Goal: Transaction & Acquisition: Obtain resource

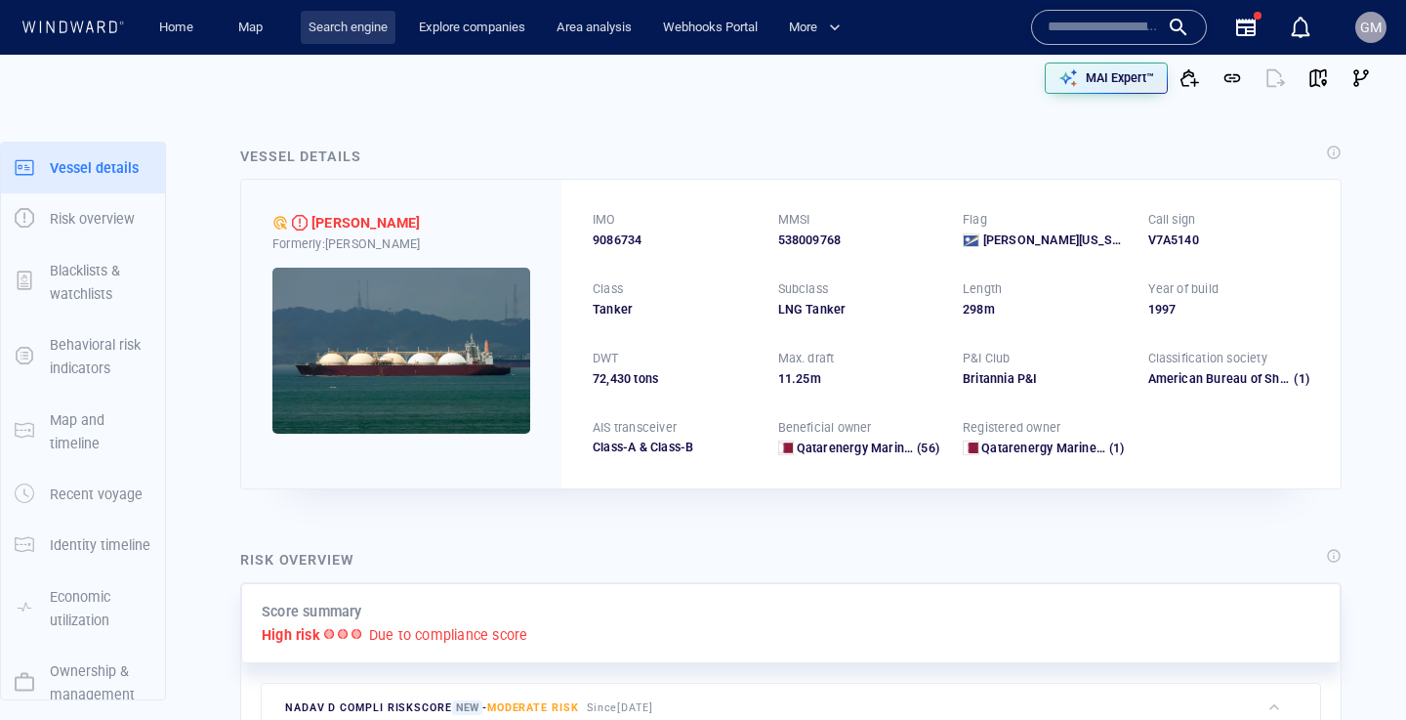
click at [338, 14] on link "Search engine" at bounding box center [348, 28] width 95 height 34
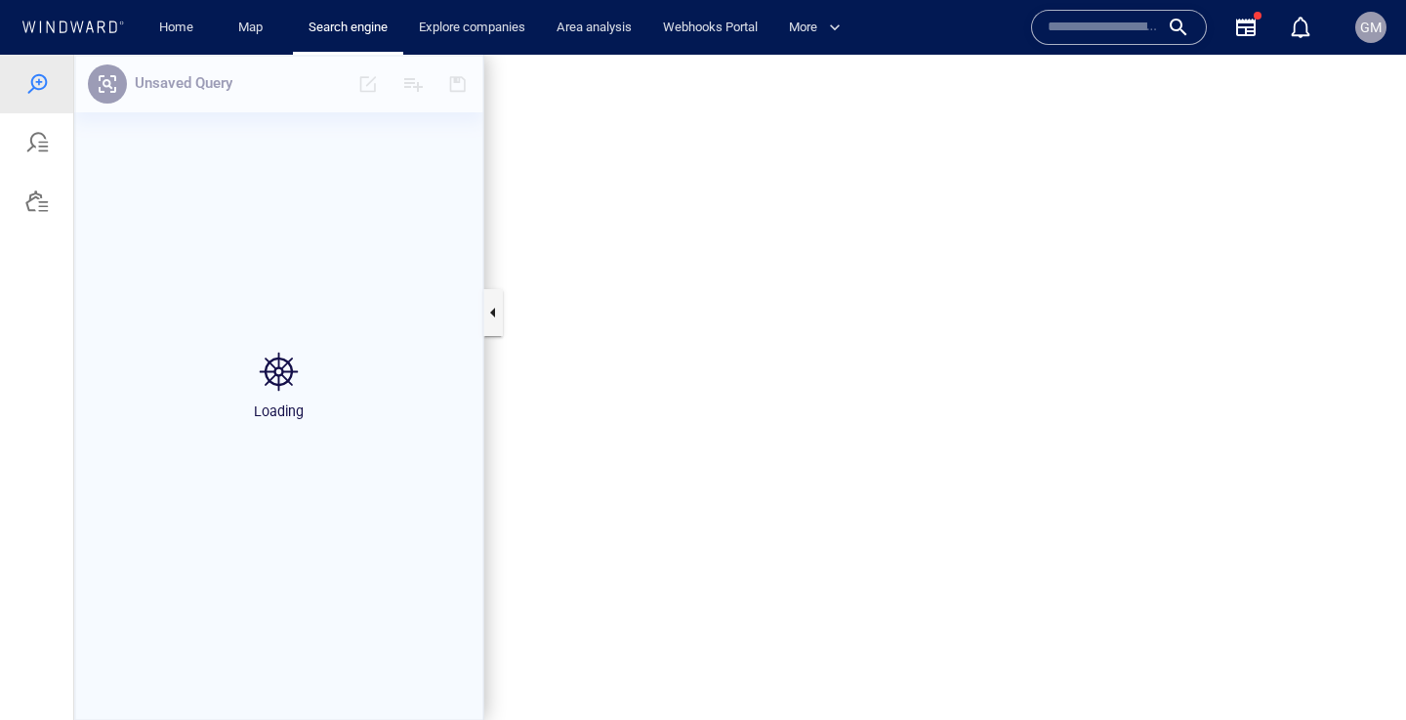
click at [41, 202] on div at bounding box center [36, 200] width 23 height 23
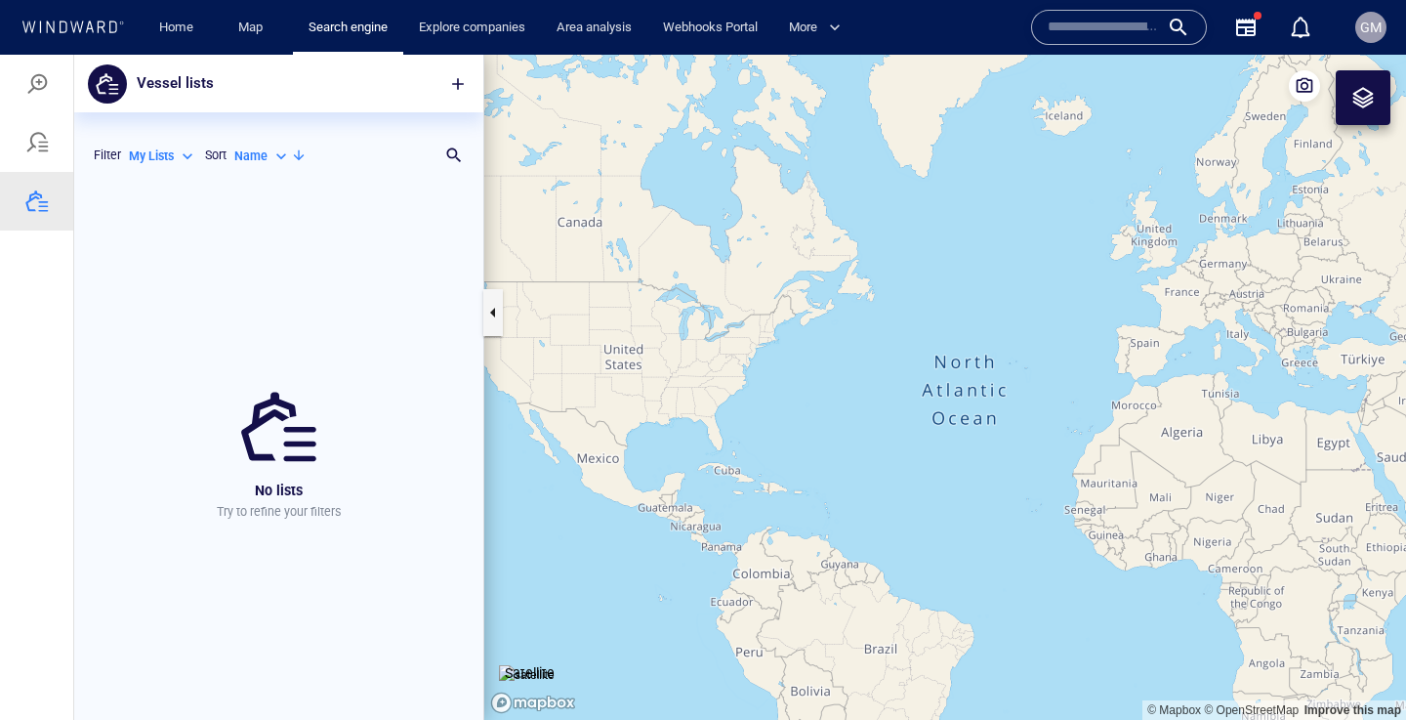
click at [133, 152] on p "My Lists" at bounding box center [151, 156] width 45 height 18
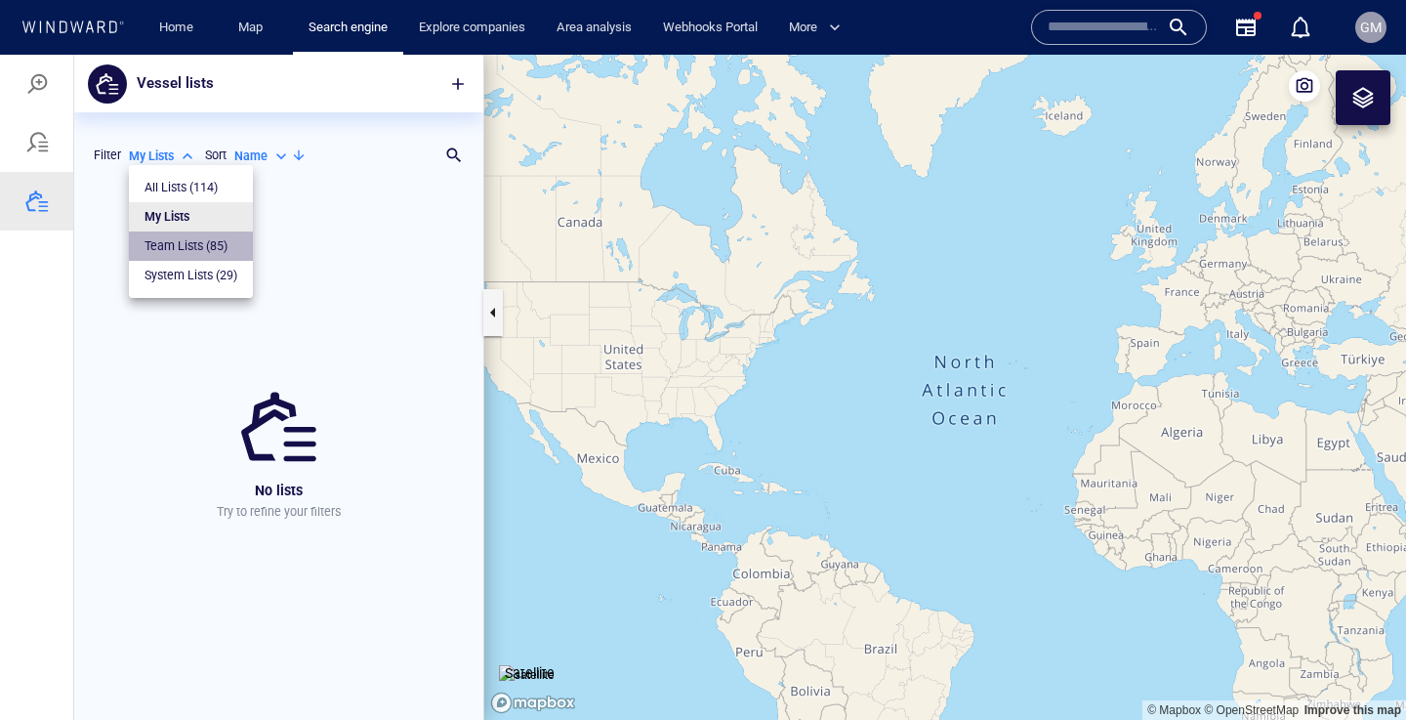
click at [210, 245] on p "Team Lists ( 85 )" at bounding box center [185, 246] width 83 height 18
type input "*********"
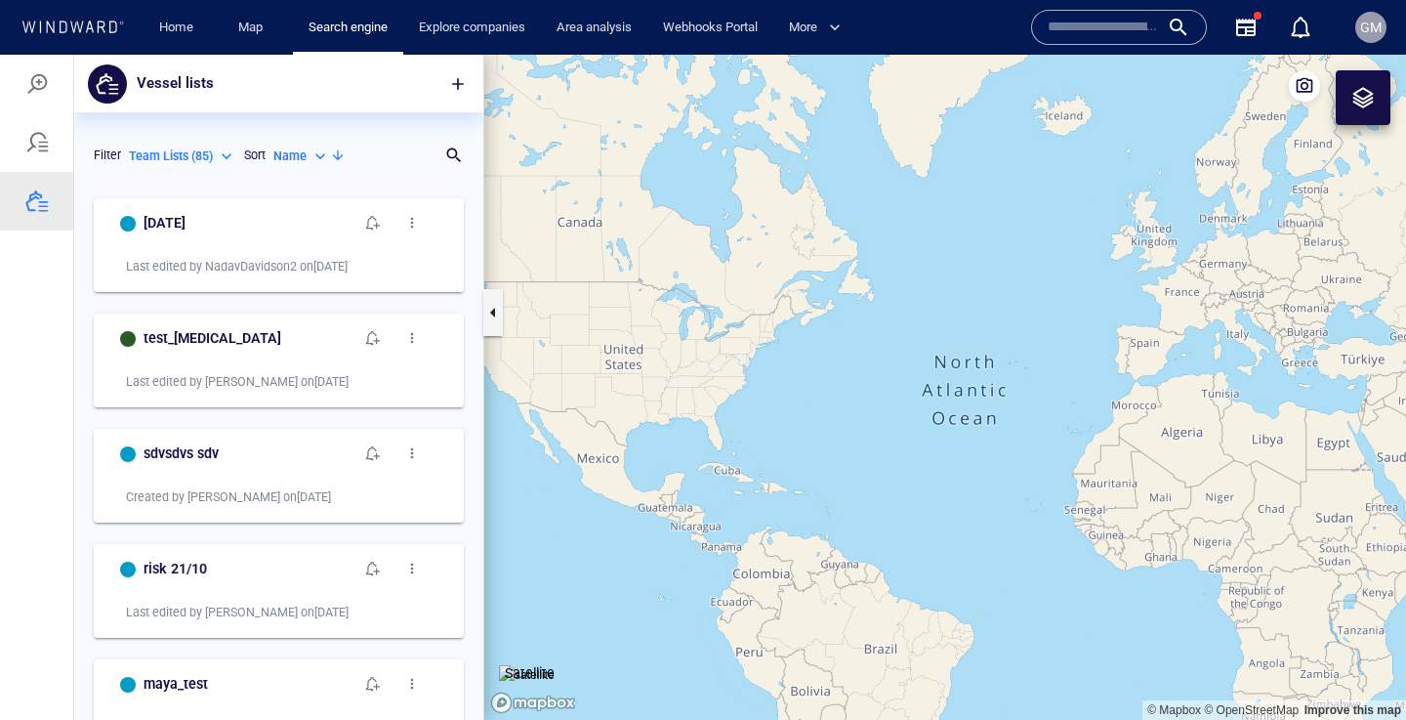
scroll to position [531, 409]
click at [456, 158] on div "Search for a list name" at bounding box center [279, 156] width 370 height 34
click at [323, 144] on p "Search for a list name" at bounding box center [253, 155] width 279 height 23
type input "**"
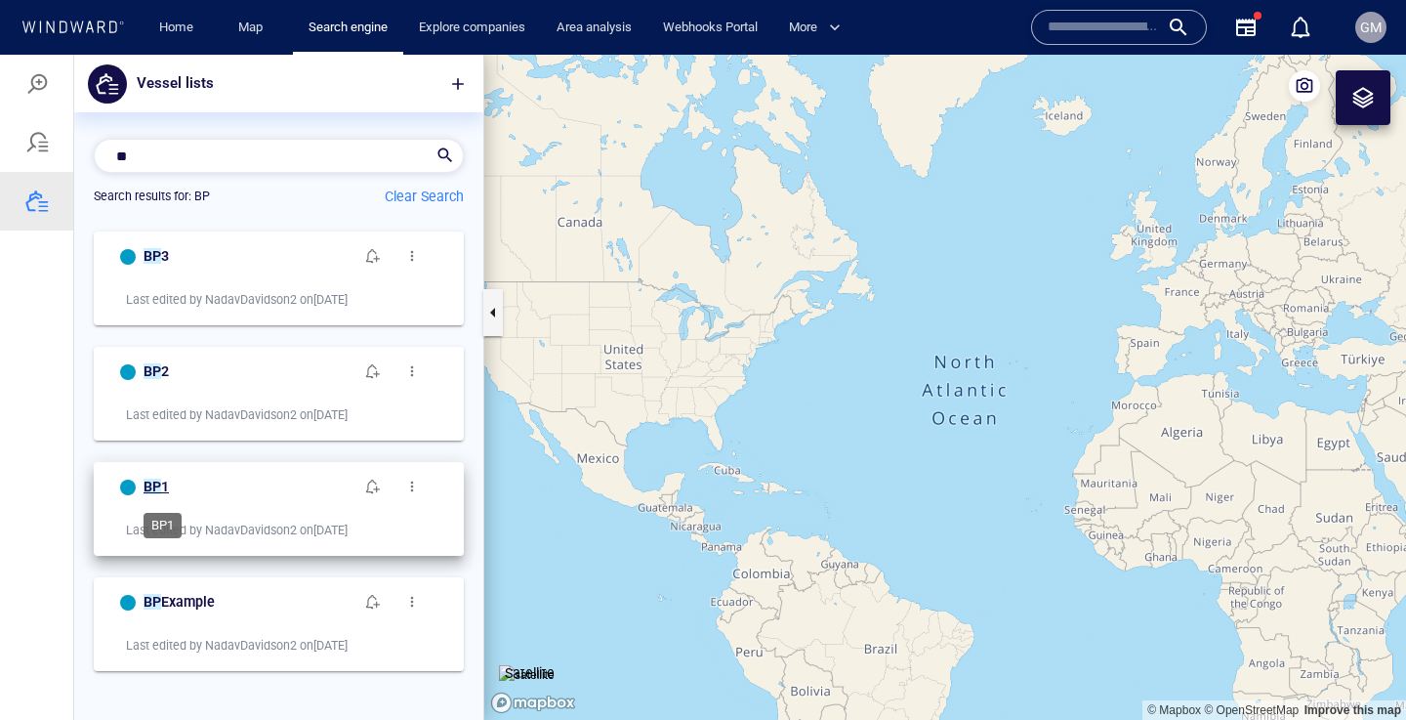
click at [161, 487] on span "1" at bounding box center [165, 486] width 8 height 16
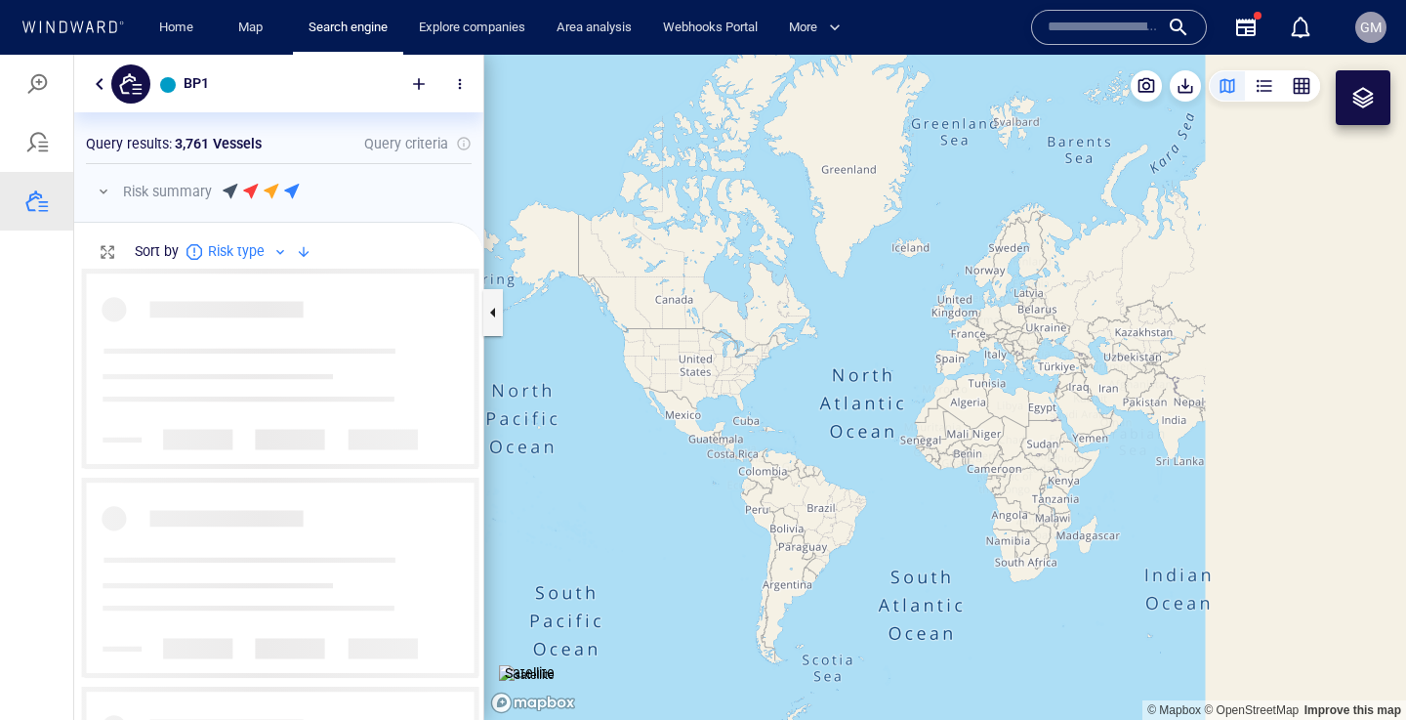
scroll to position [451, 409]
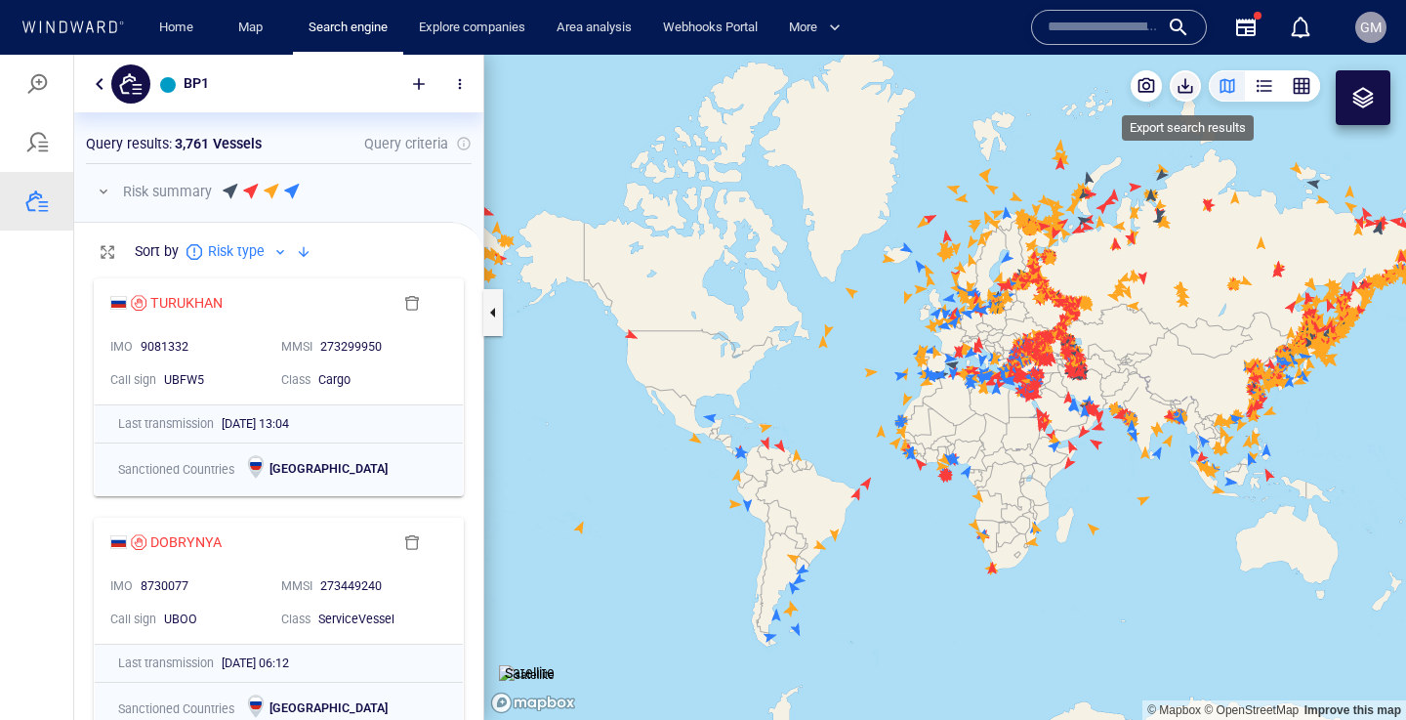
click at [1195, 89] on button "button" at bounding box center [1185, 85] width 31 height 31
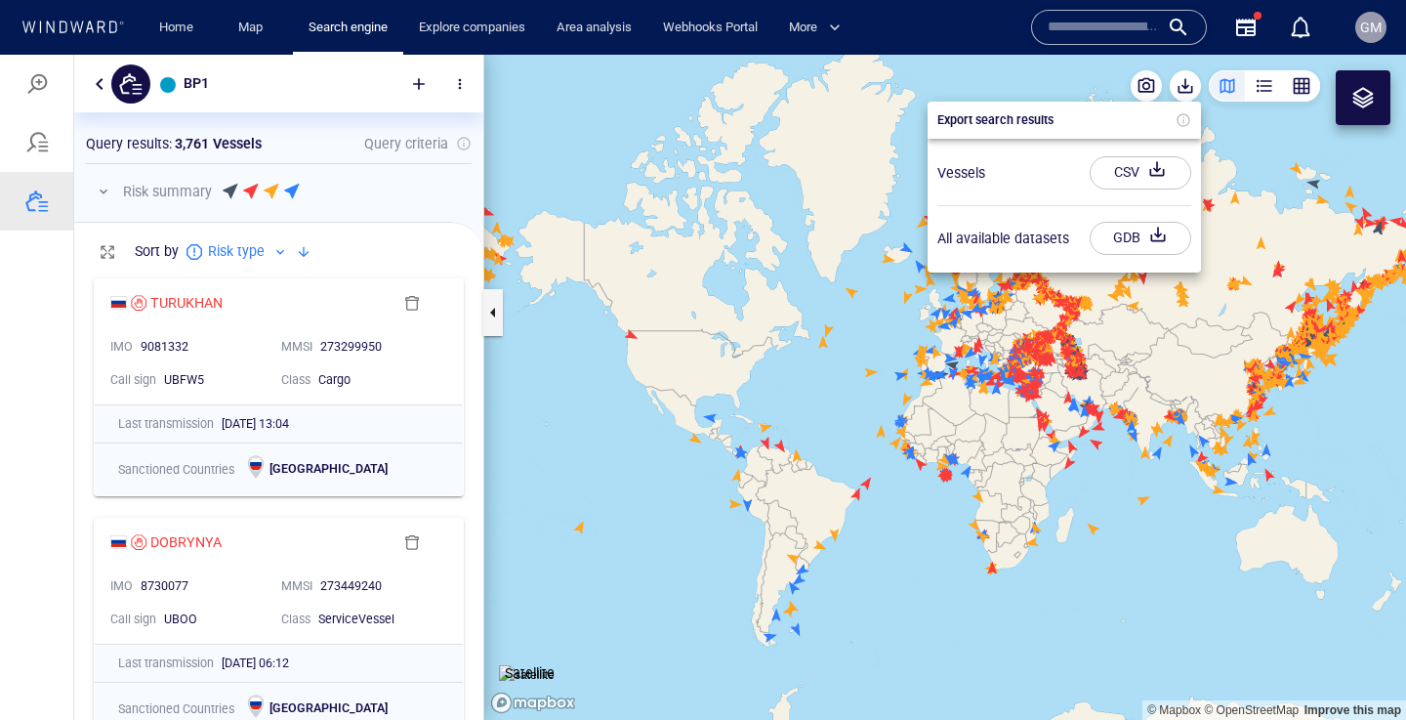
click at [1138, 172] on div "CSV" at bounding box center [1126, 172] width 33 height 32
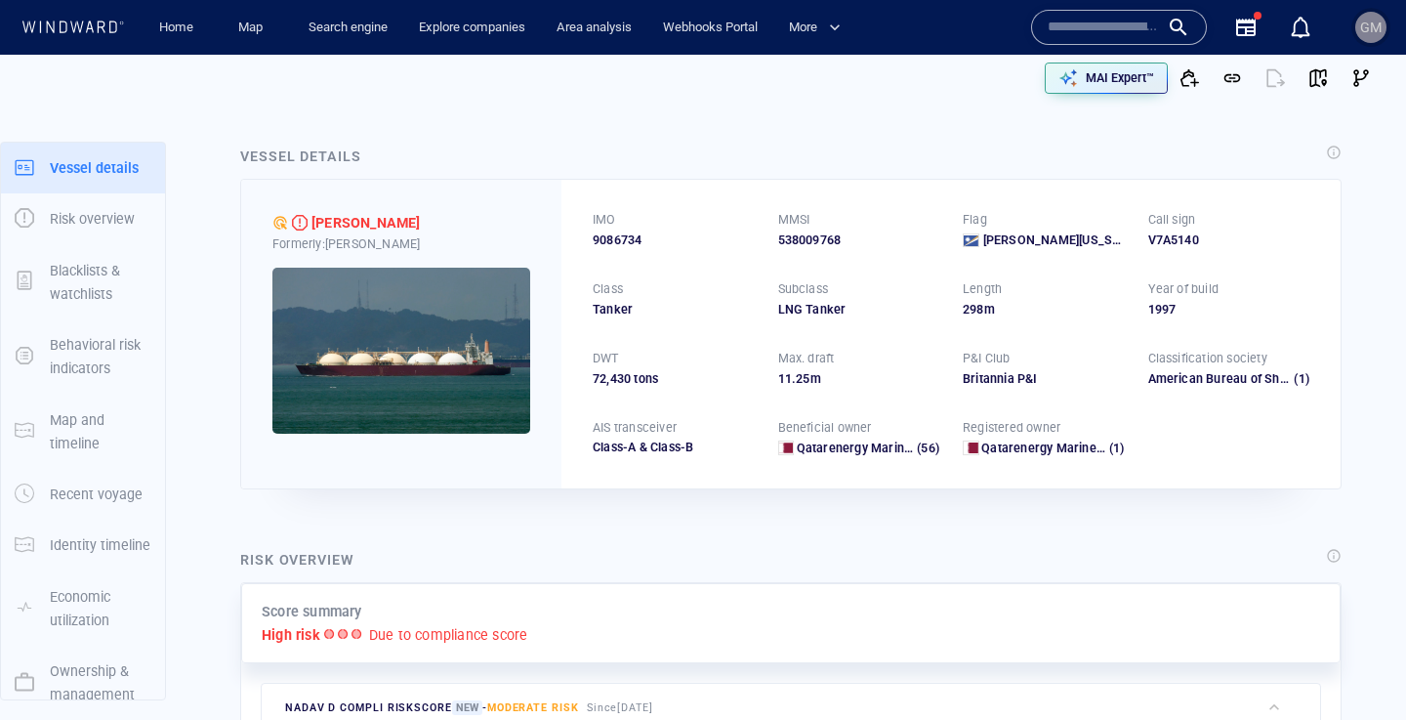
click at [1383, 28] on div "GM" at bounding box center [1370, 27] width 31 height 31
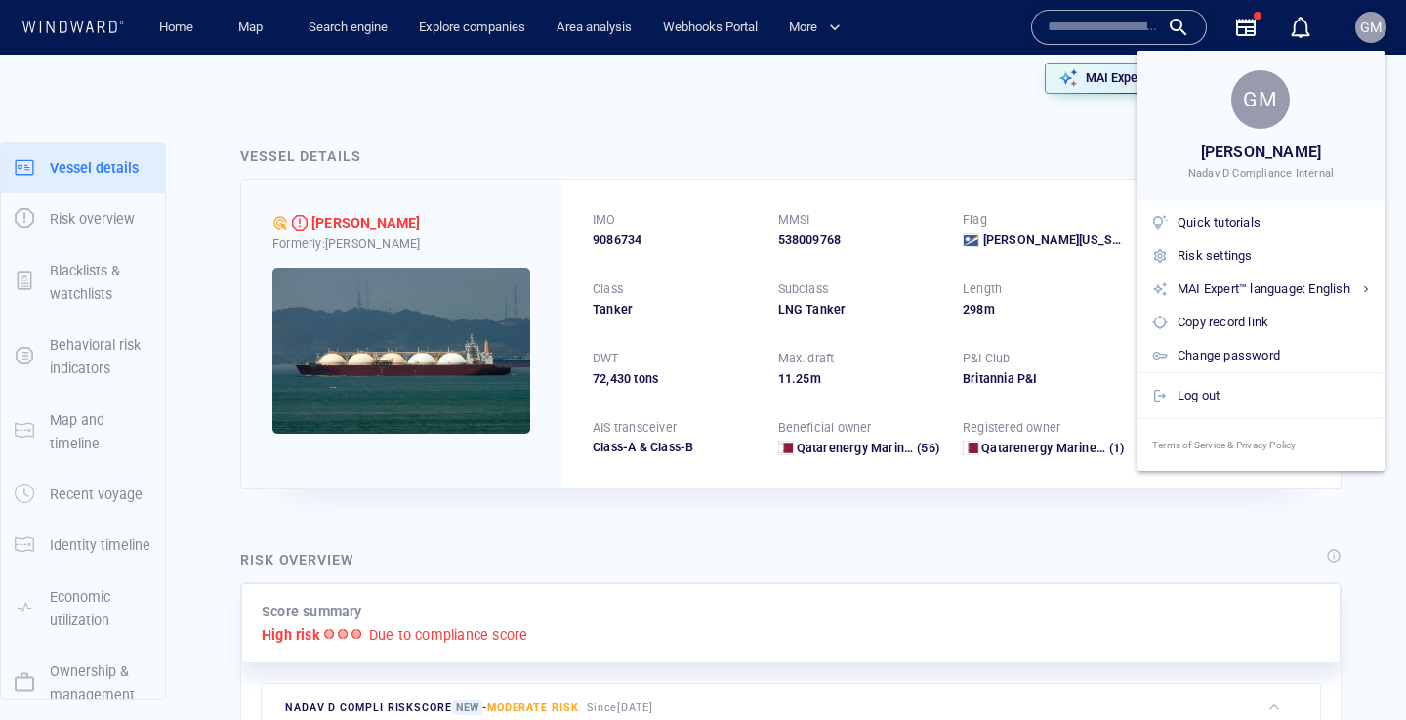
click at [348, 51] on div at bounding box center [703, 360] width 1406 height 720
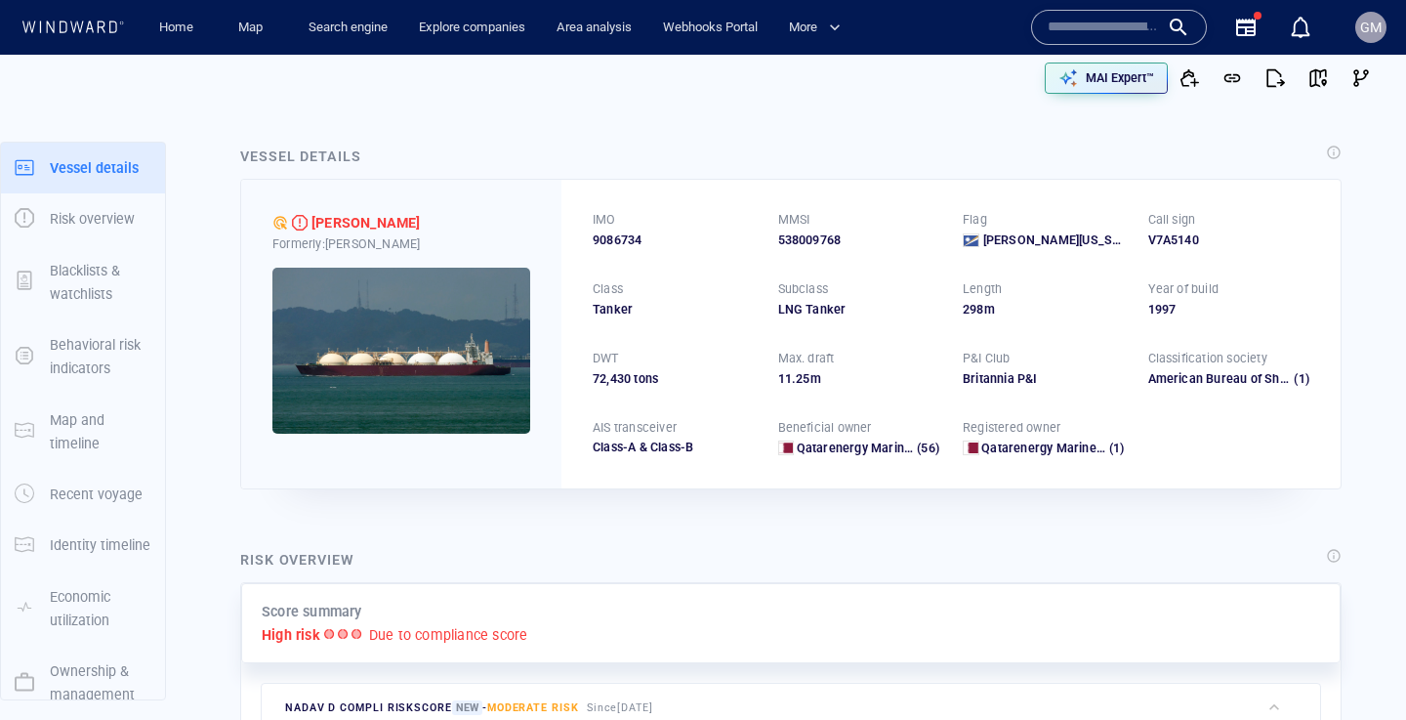
click at [352, 36] on body "Home Map Search engine Explore companies Area analysis Webhooks Portal More Nam…" at bounding box center [703, 360] width 1406 height 720
click at [371, 21] on link "Search engine" at bounding box center [348, 28] width 95 height 34
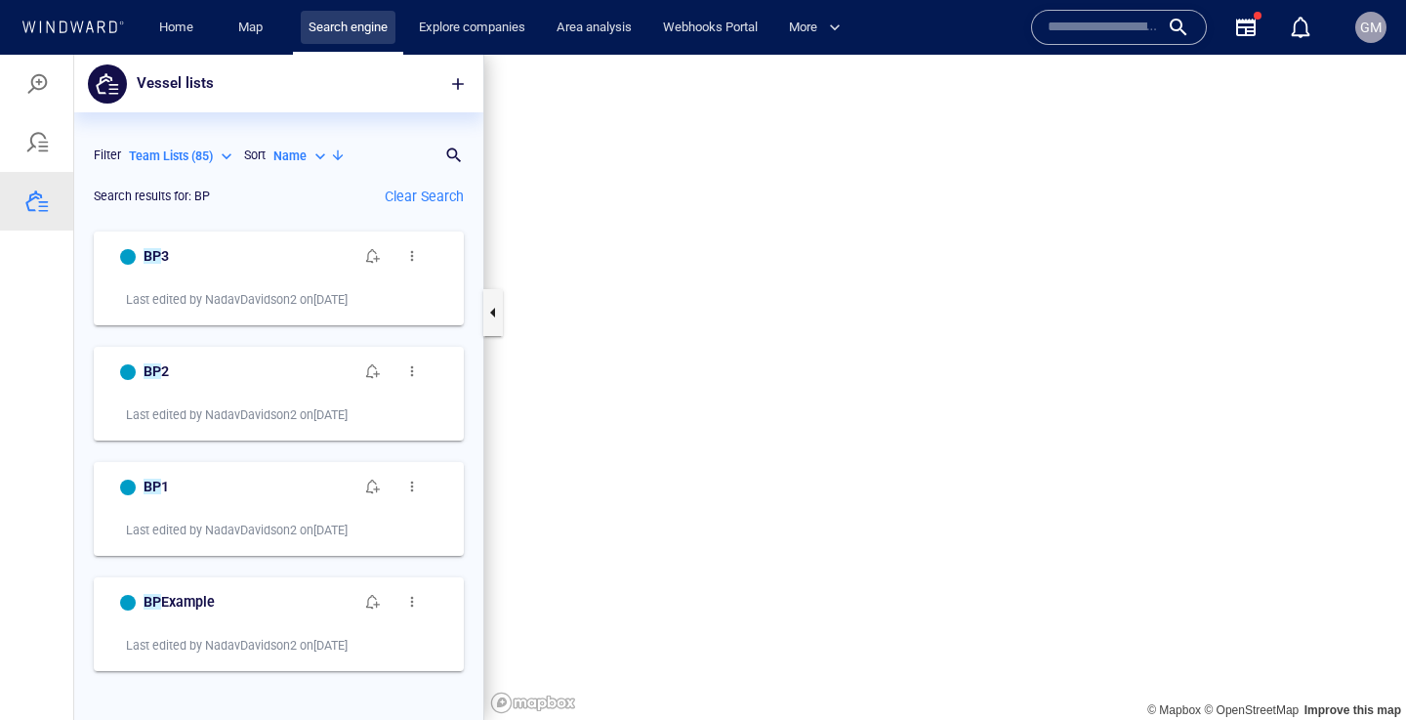
scroll to position [498, 409]
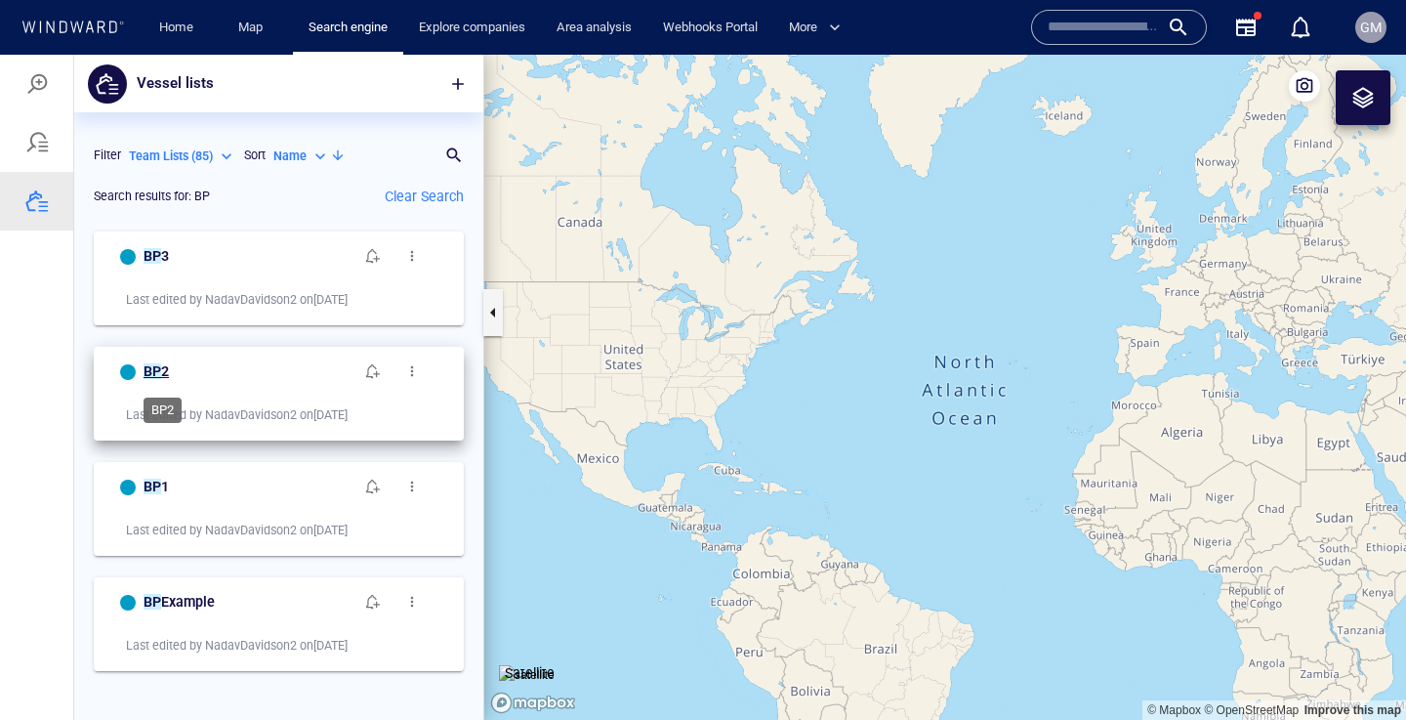
click at [152, 373] on mark "BP" at bounding box center [153, 371] width 18 height 16
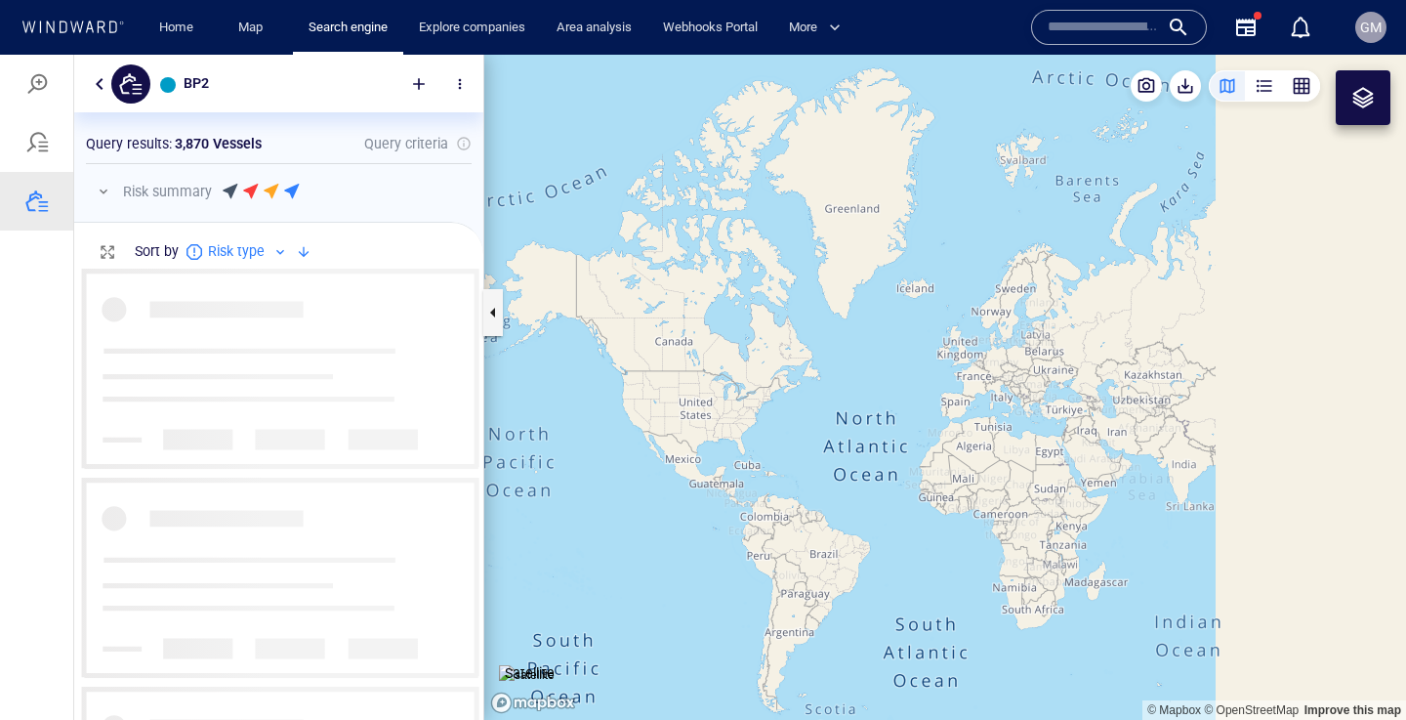
scroll to position [451, 409]
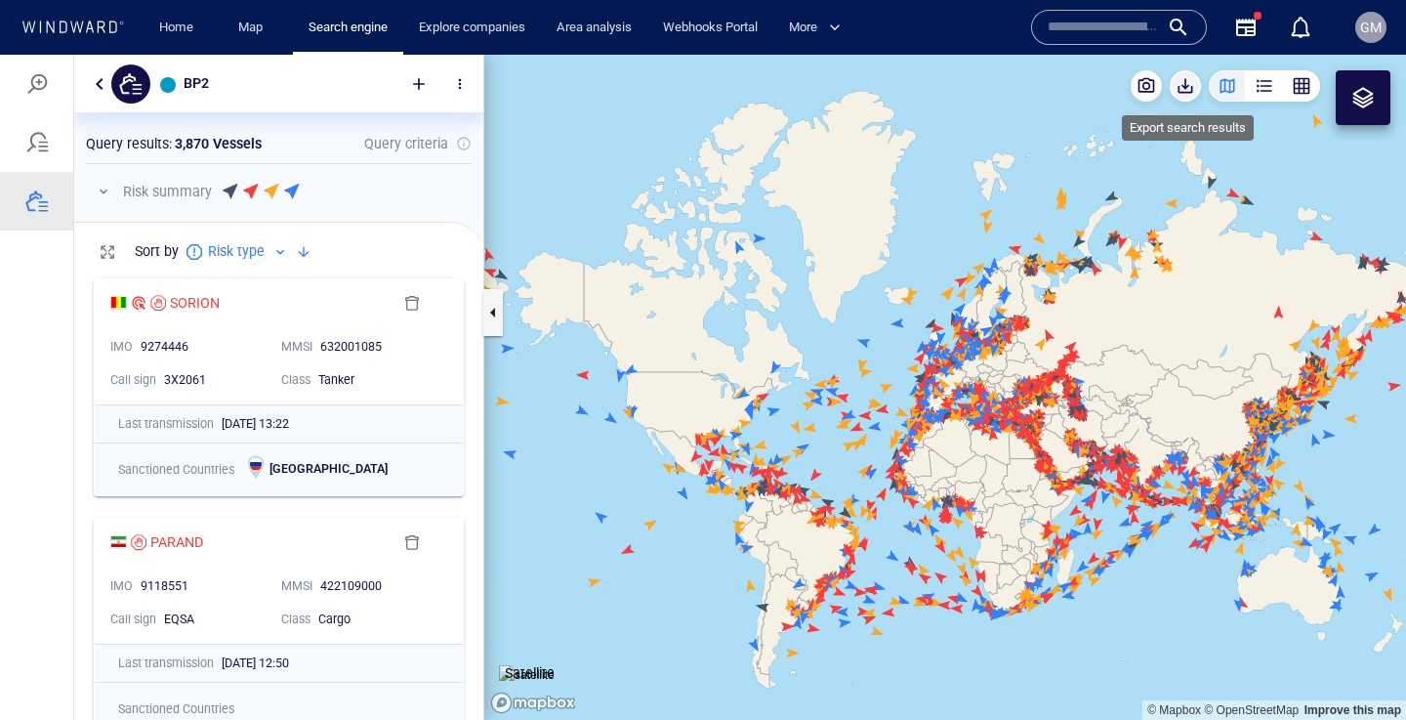
click at [1187, 92] on span "button" at bounding box center [1186, 86] width 20 height 20
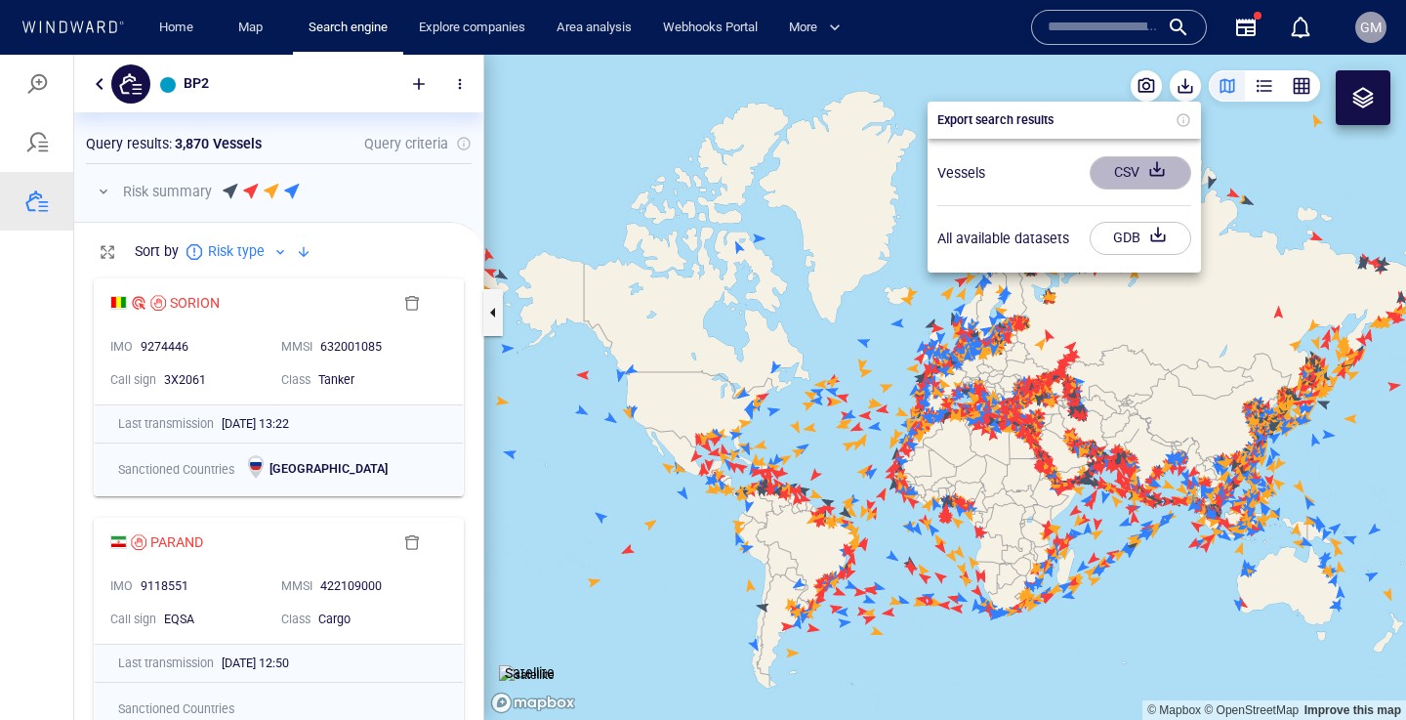
click at [1156, 163] on div "button" at bounding box center [1156, 172] width 27 height 35
click at [101, 70] on div at bounding box center [703, 387] width 1406 height 665
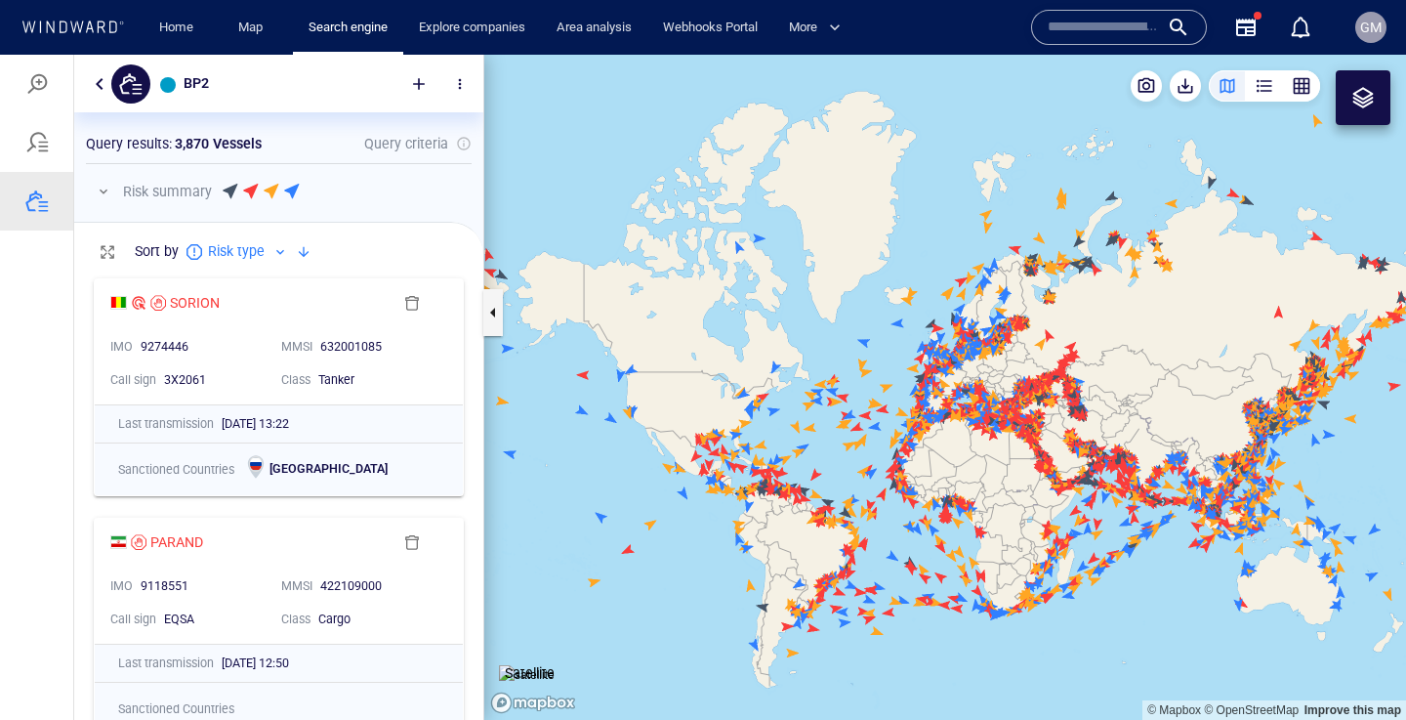
click at [106, 79] on button "button" at bounding box center [99, 83] width 23 height 23
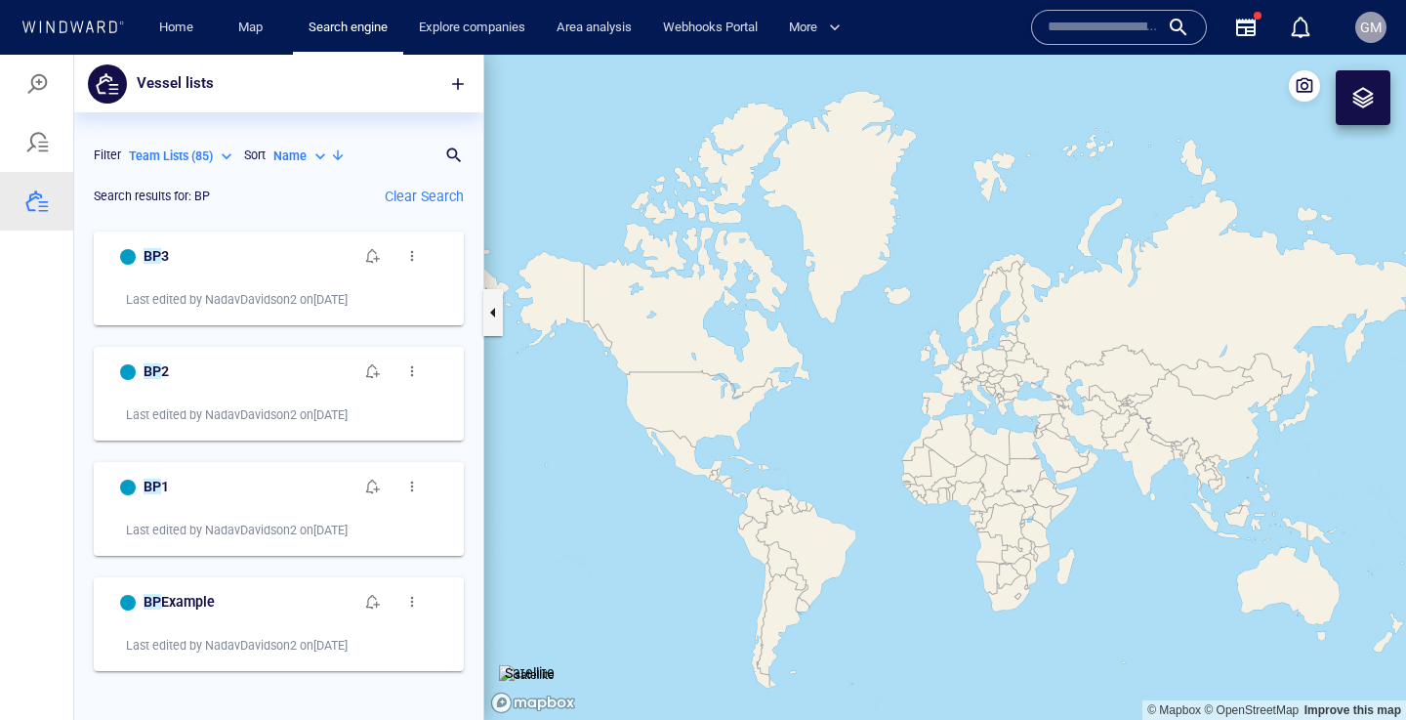
scroll to position [498, 409]
click at [157, 258] on mark "BP" at bounding box center [153, 256] width 18 height 16
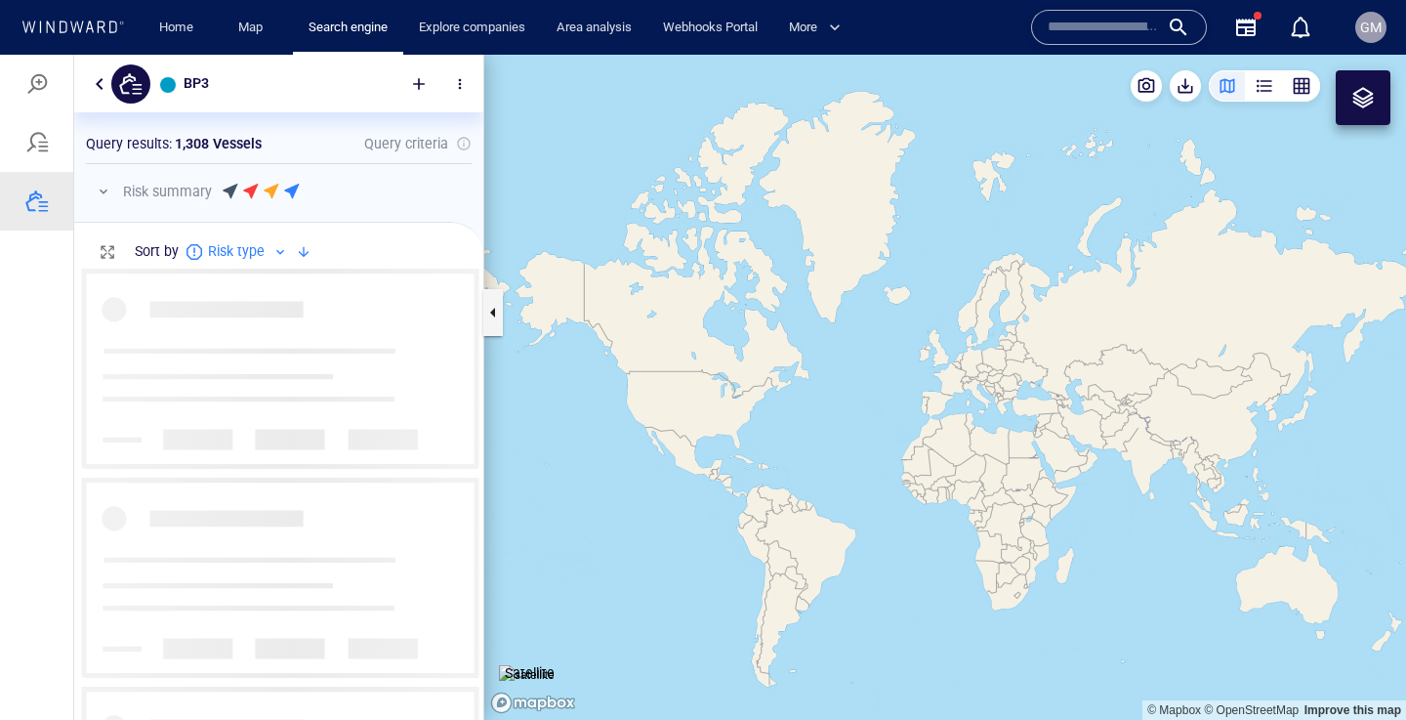
scroll to position [451, 409]
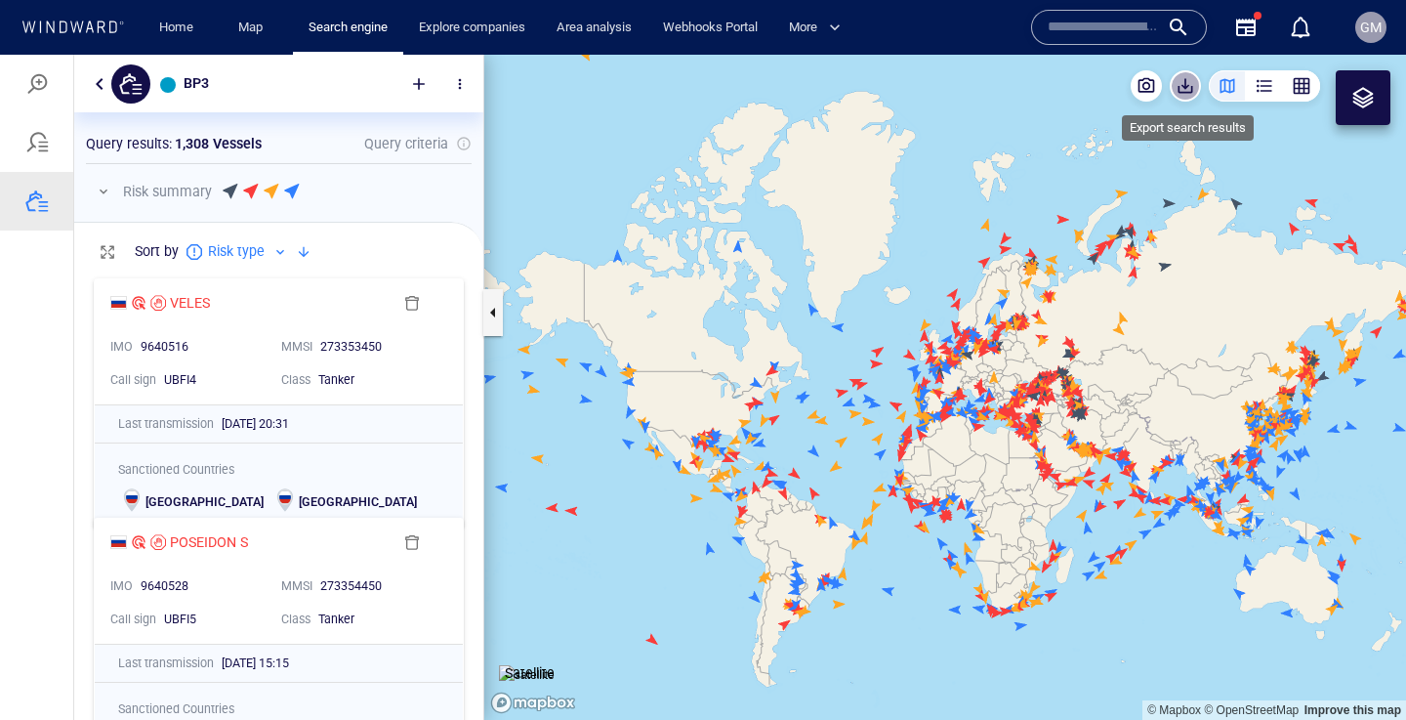
click at [1188, 88] on span "button" at bounding box center [1186, 86] width 20 height 20
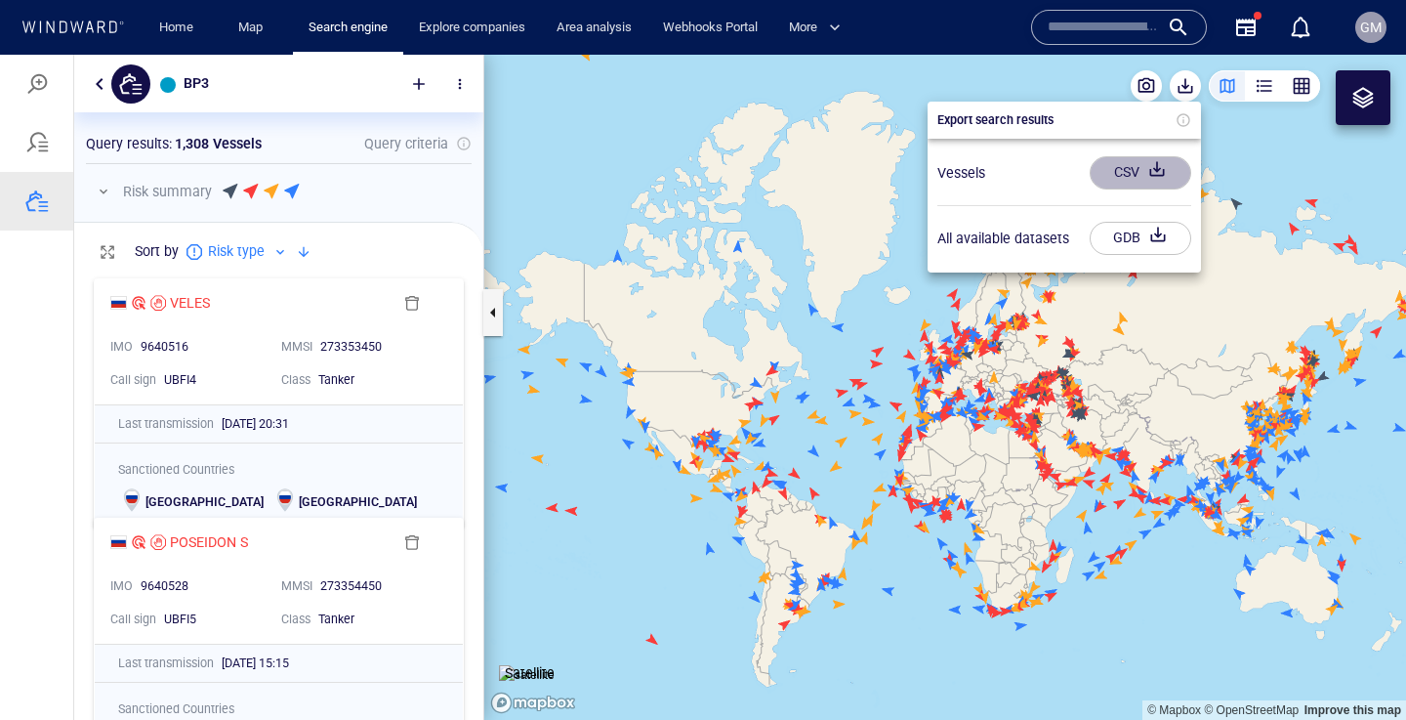
click at [1121, 168] on div "CSV" at bounding box center [1126, 172] width 33 height 32
